Goal: Task Accomplishment & Management: Use online tool/utility

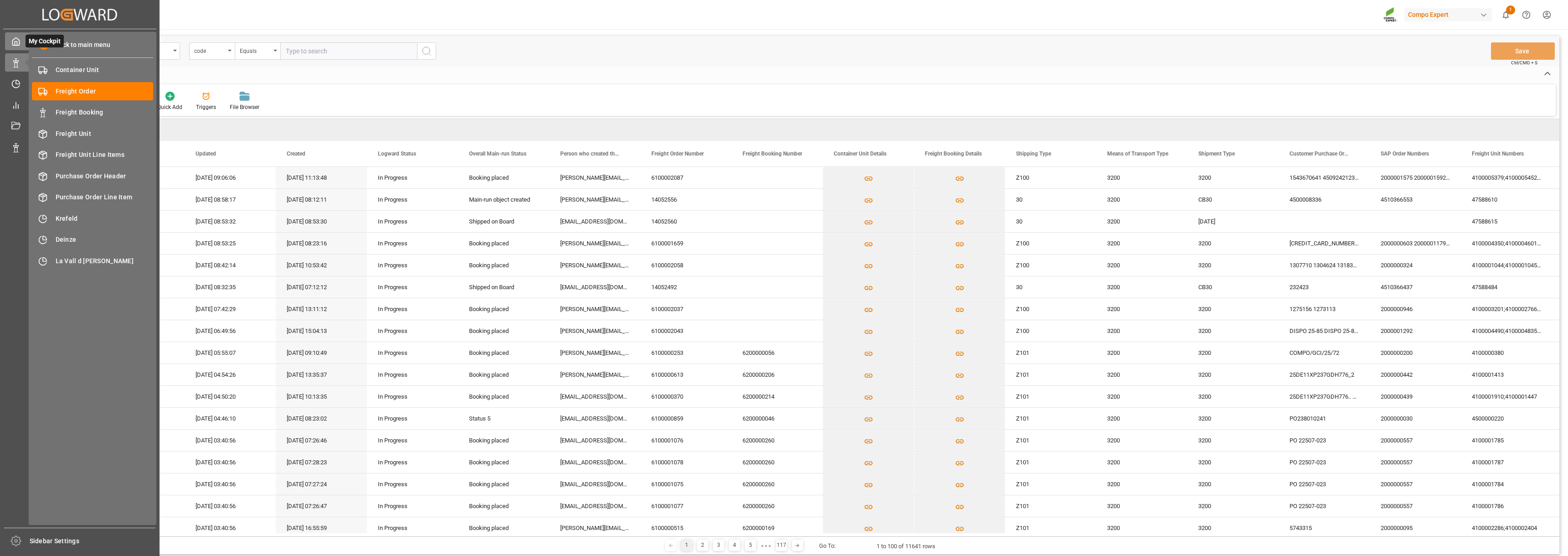
click at [16, 41] on icon at bounding box center [16, 41] width 9 height 9
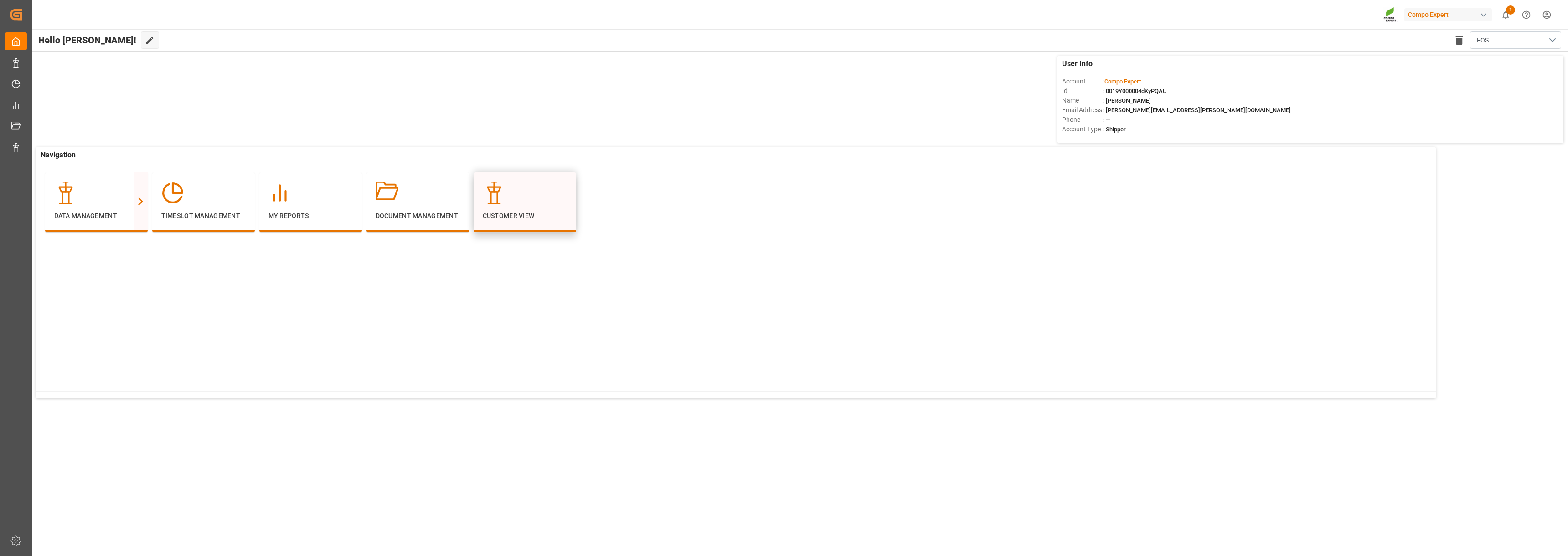
click at [529, 197] on div at bounding box center [525, 193] width 84 height 23
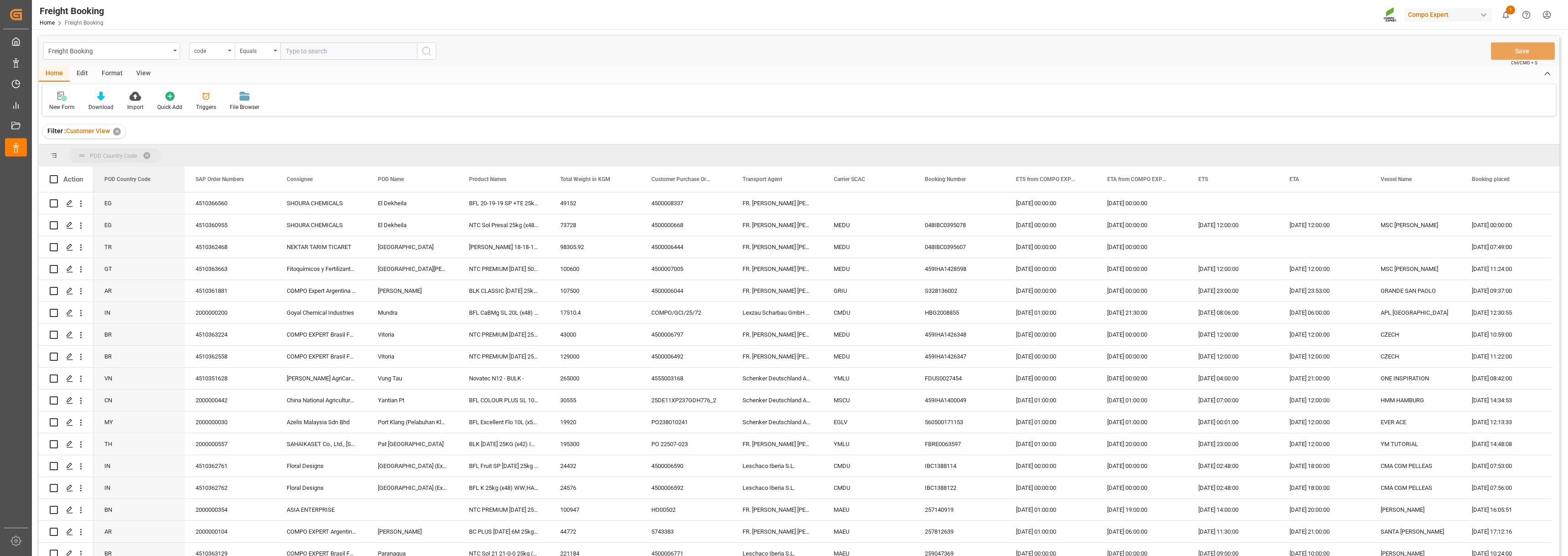
drag, startPoint x: 132, startPoint y: 181, endPoint x: 132, endPoint y: 161, distance: 20.0
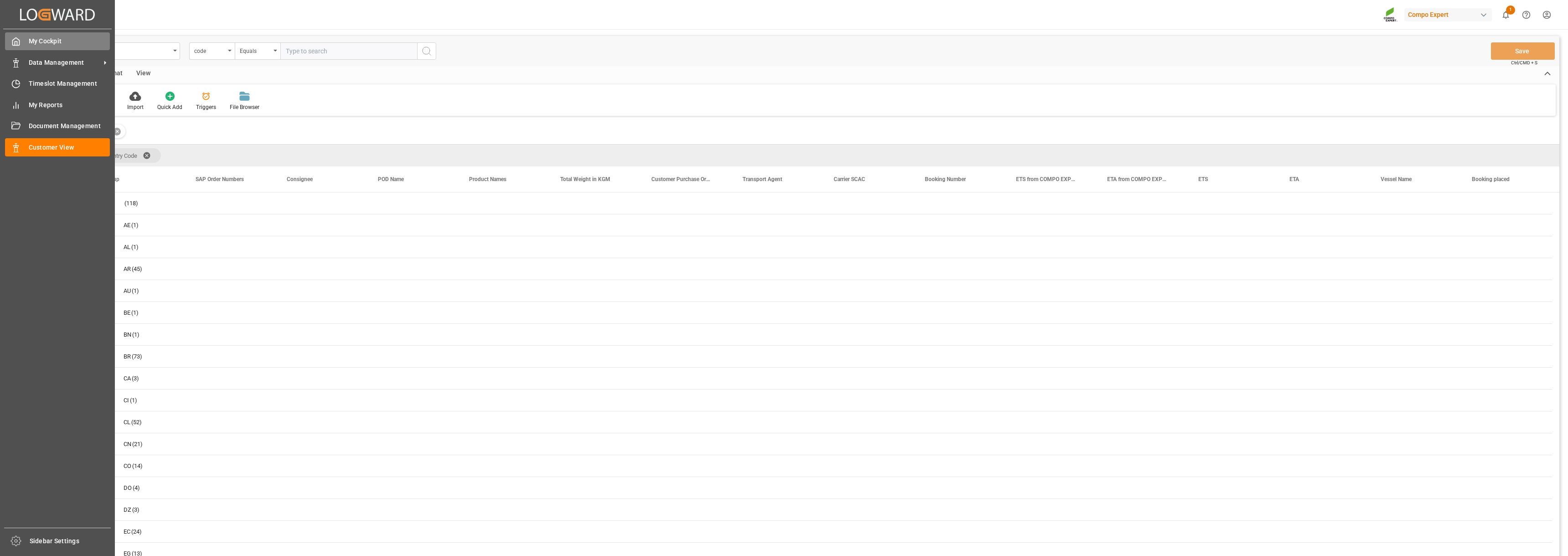
click at [16, 39] on icon at bounding box center [16, 41] width 9 height 9
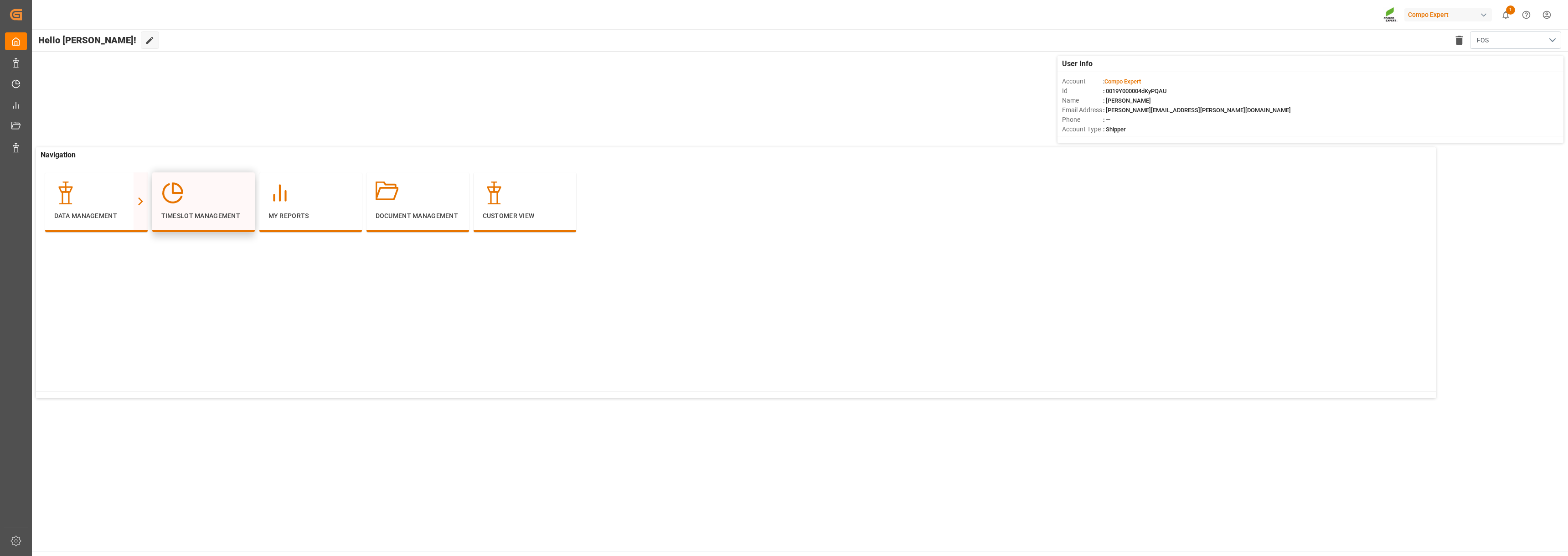
click at [215, 185] on div at bounding box center [203, 193] width 84 height 23
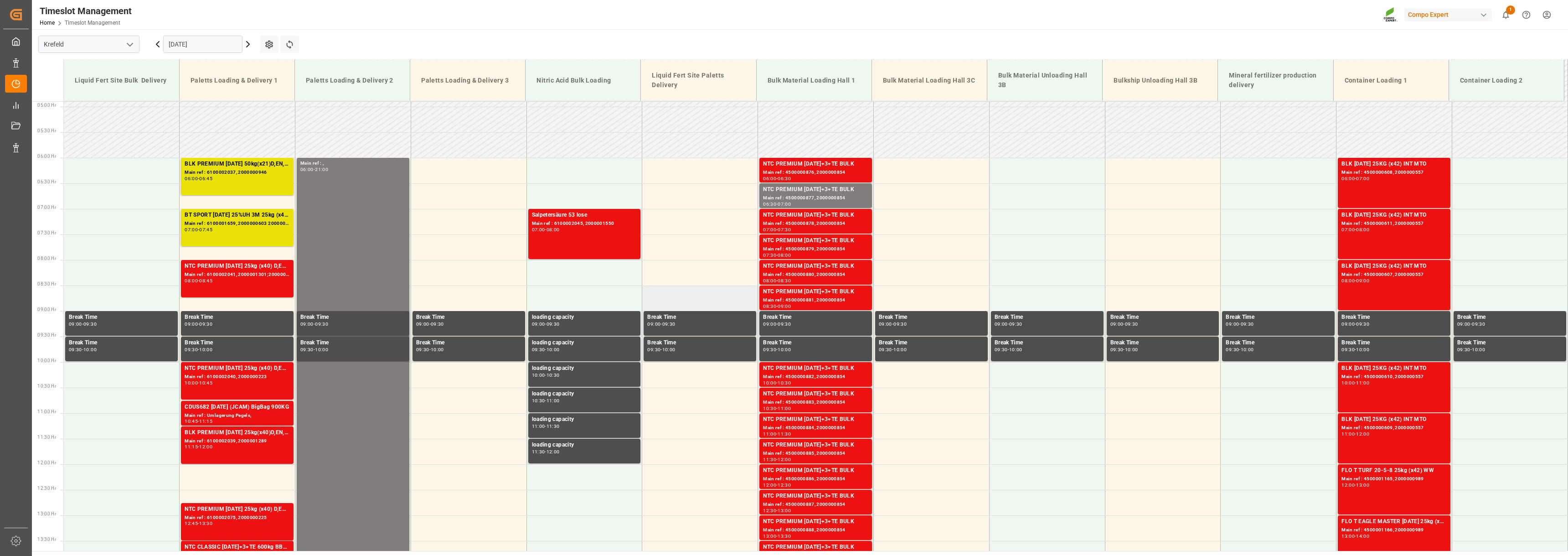
scroll to position [230, 0]
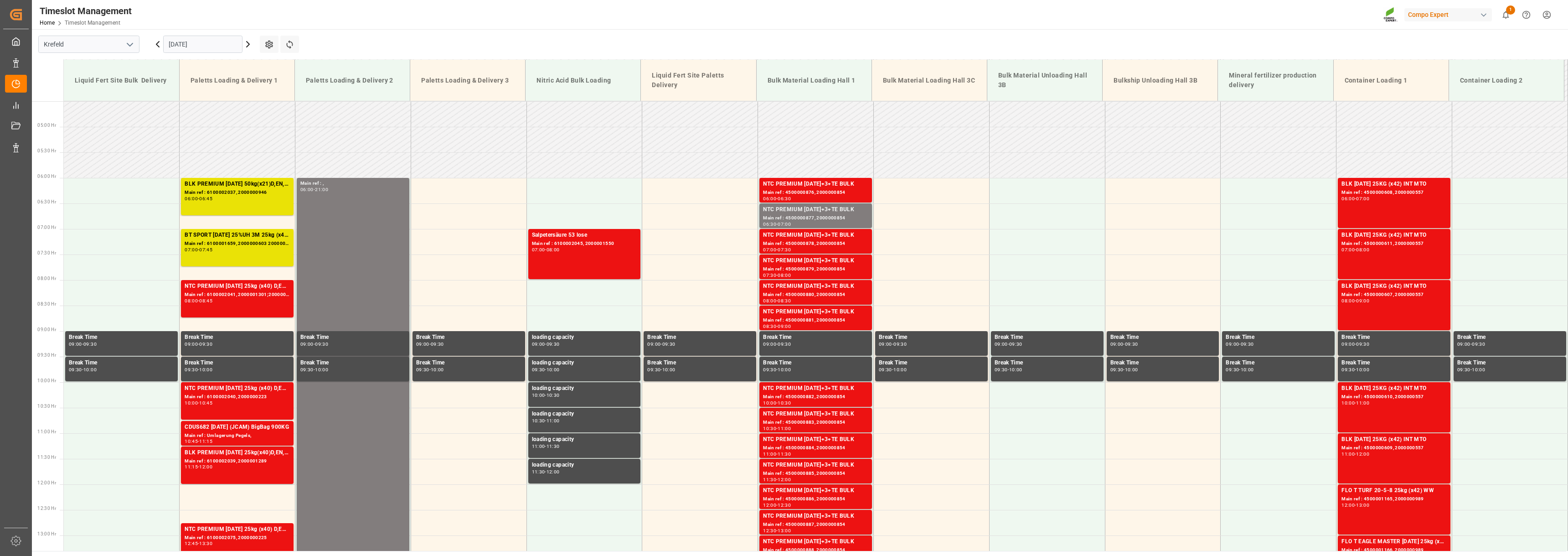
click at [153, 46] on icon at bounding box center [158, 44] width 11 height 11
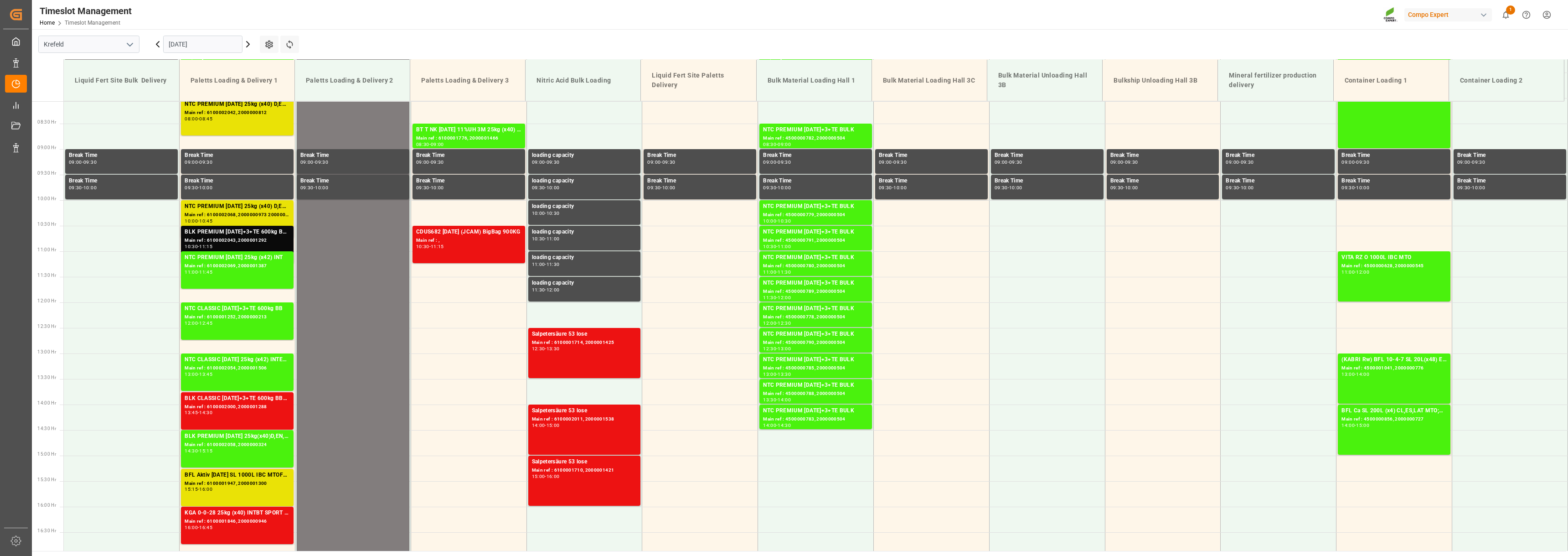
scroll to position [412, 0]
click at [250, 46] on icon at bounding box center [247, 44] width 11 height 11
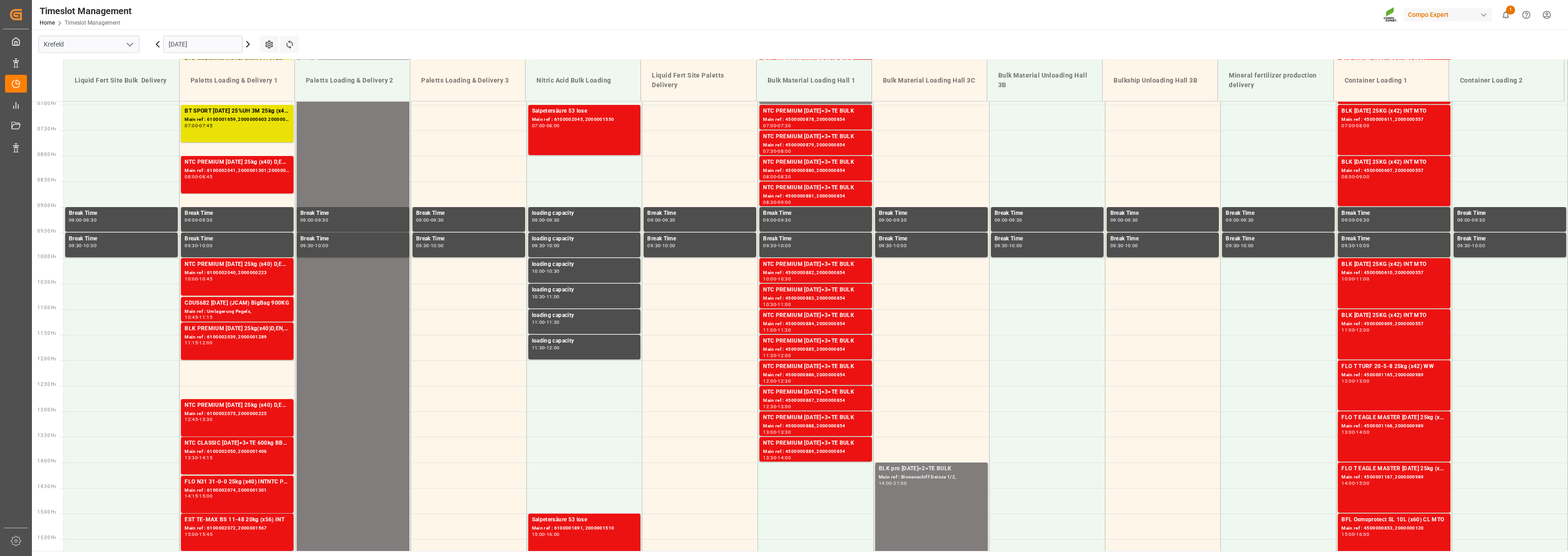
scroll to position [321, 0]
